Goal: Task Accomplishment & Management: Manage account settings

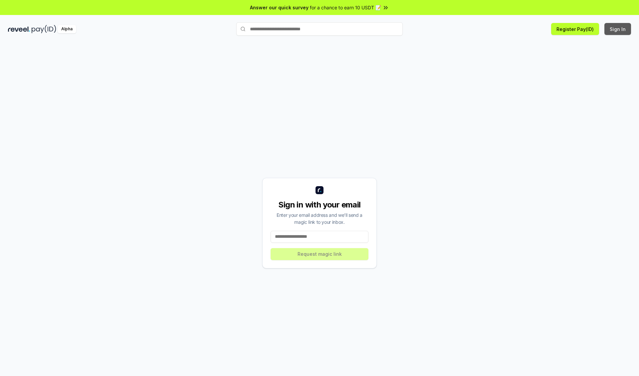
click at [618, 29] on button "Sign In" at bounding box center [617, 29] width 27 height 12
type input "**********"
click at [319, 253] on button "Request magic link" at bounding box center [319, 254] width 98 height 12
